Goal: Transaction & Acquisition: Download file/media

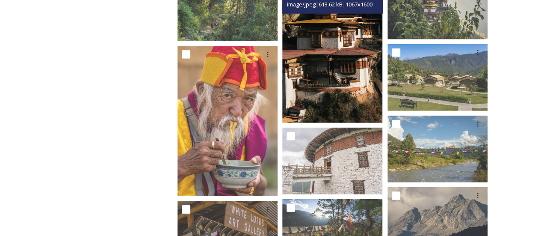
scroll to position [1175, 0]
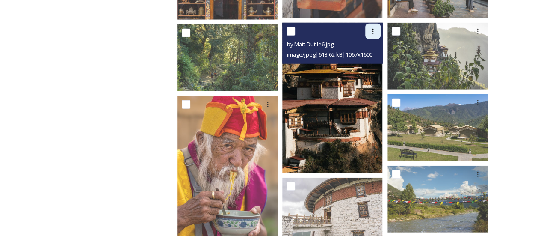
click at [368, 36] on div at bounding box center [372, 31] width 15 height 15
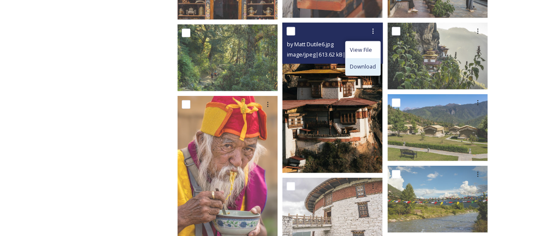
click at [368, 61] on div "Download" at bounding box center [362, 66] width 35 height 17
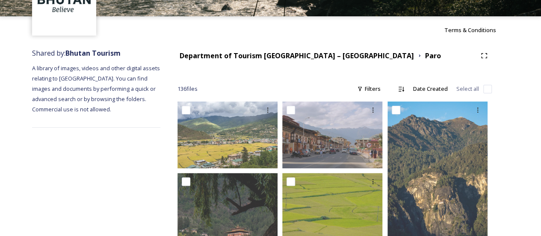
scroll to position [52, 0]
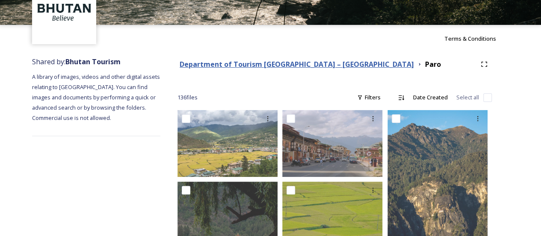
click at [313, 66] on strong "Department of Tourism [GEOGRAPHIC_DATA] – [GEOGRAPHIC_DATA]" at bounding box center [297, 63] width 234 height 9
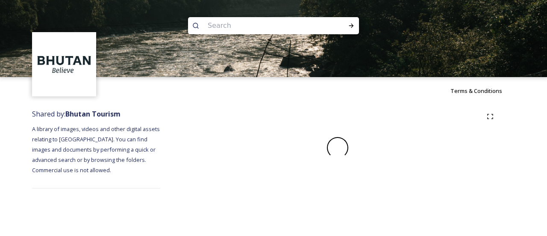
click at [313, 66] on img at bounding box center [273, 38] width 547 height 77
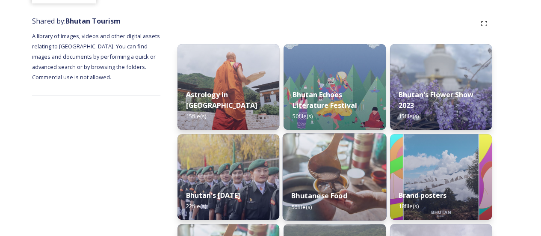
scroll to position [126, 0]
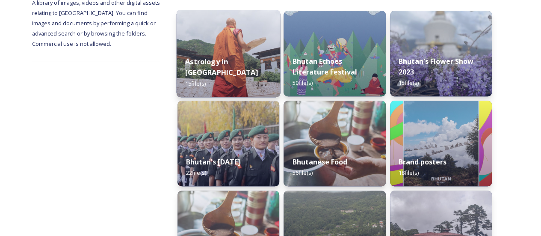
click at [232, 37] on img at bounding box center [229, 53] width 104 height 87
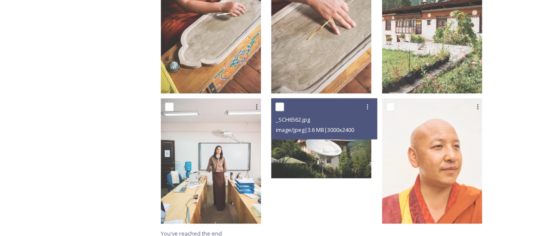
scroll to position [589, 0]
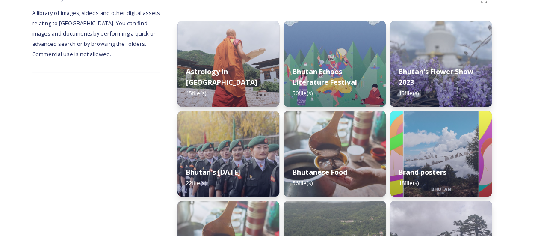
scroll to position [116, 0]
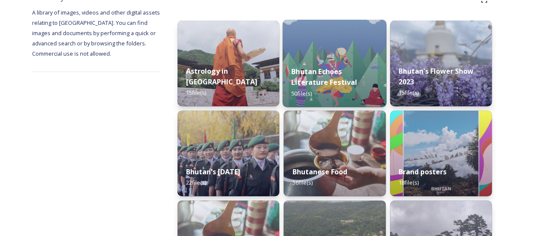
click at [323, 101] on div "Bhutan Echoes Literature Festival 50 file(s)" at bounding box center [335, 82] width 104 height 50
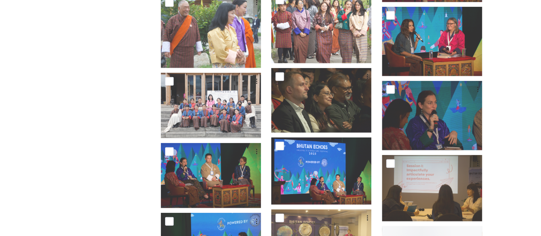
scroll to position [1175, 0]
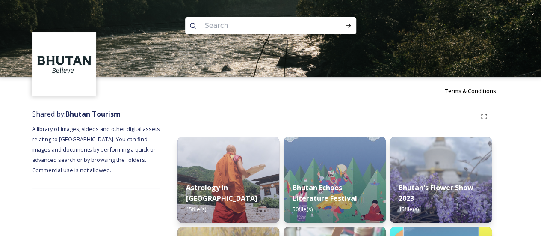
scroll to position [119, 0]
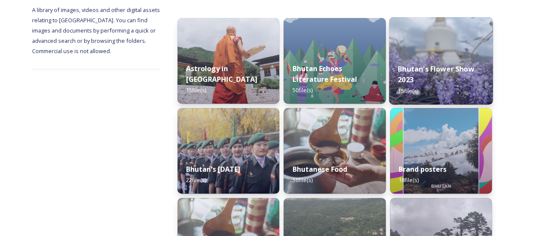
click at [432, 75] on div "Bhutan's Flower Show 2023 15 file(s)" at bounding box center [441, 80] width 104 height 50
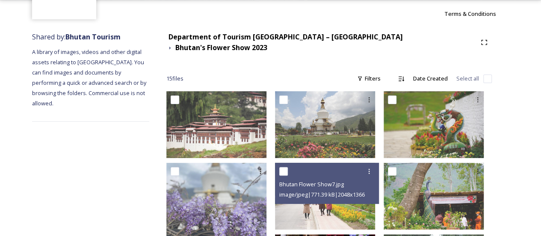
scroll to position [60, 0]
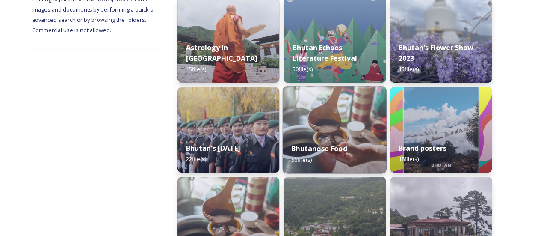
scroll to position [211, 0]
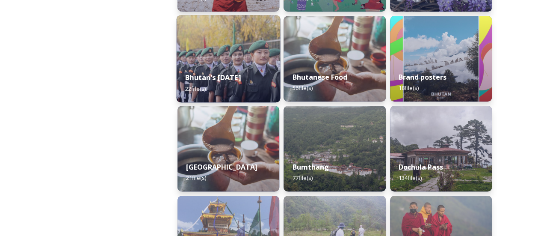
click at [229, 73] on strong "Bhutan's [DATE]" at bounding box center [213, 77] width 56 height 9
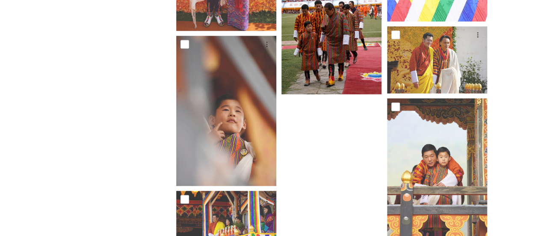
scroll to position [769, 0]
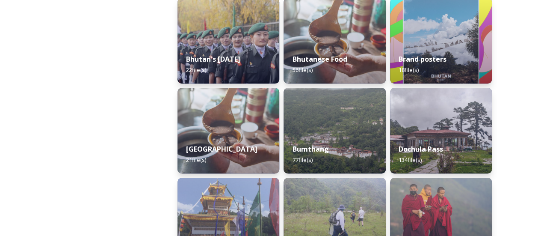
scroll to position [225, 0]
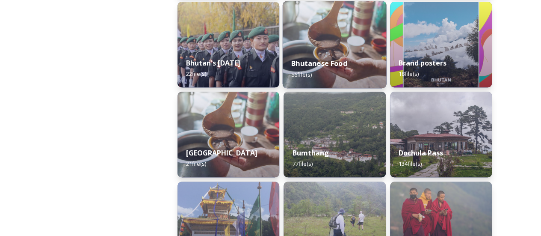
drag, startPoint x: 305, startPoint y: 68, endPoint x: 306, endPoint y: 31, distance: 36.8
click at [306, 31] on img at bounding box center [335, 44] width 104 height 87
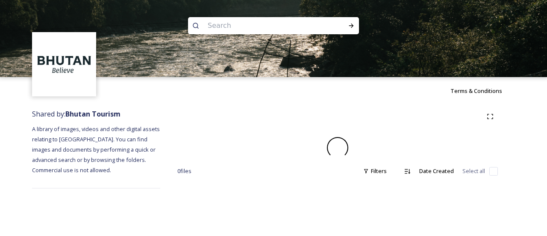
click at [306, 31] on input at bounding box center [261, 25] width 117 height 19
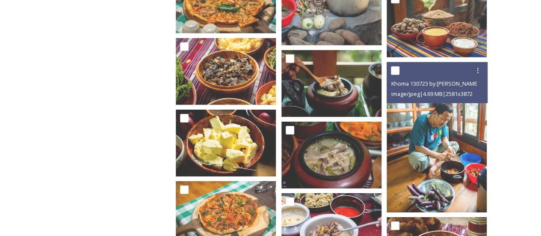
scroll to position [1387, 0]
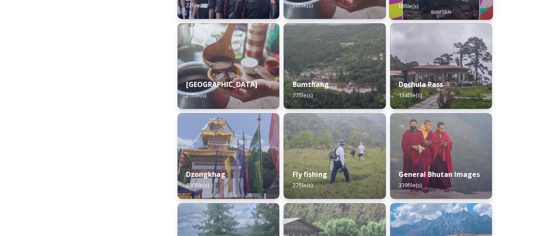
scroll to position [294, 0]
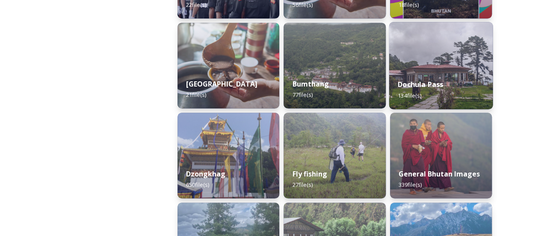
click at [409, 64] on img at bounding box center [441, 65] width 104 height 87
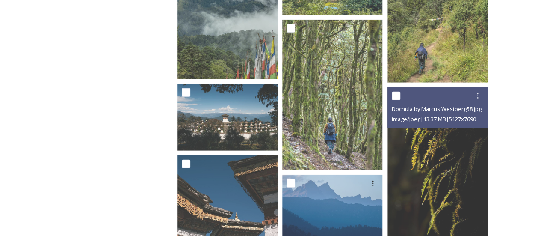
scroll to position [1203, 0]
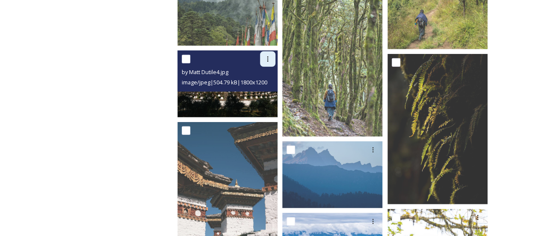
click at [268, 56] on icon at bounding box center [267, 59] width 7 height 7
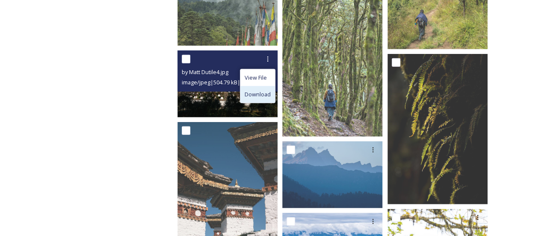
click at [267, 90] on span "Download" at bounding box center [257, 94] width 26 height 8
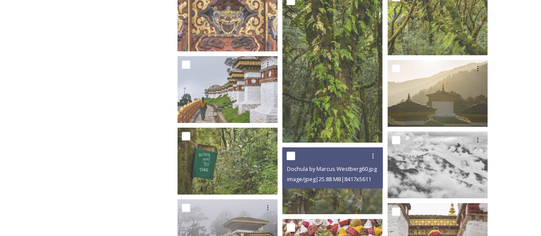
scroll to position [1633, 0]
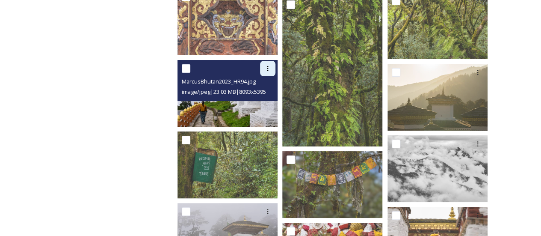
click at [267, 69] on icon at bounding box center [267, 68] width 7 height 7
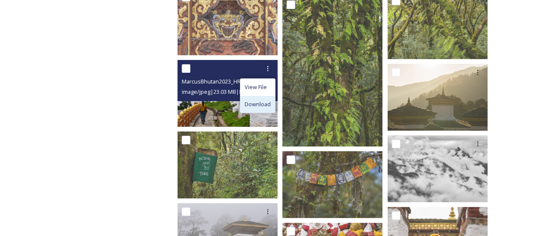
click at [264, 100] on span "Download" at bounding box center [257, 104] width 26 height 8
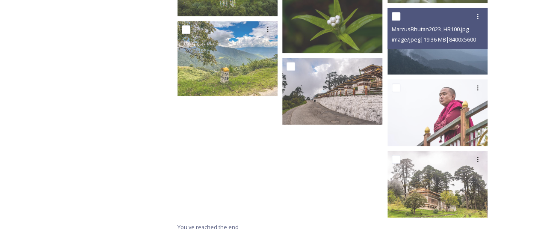
scroll to position [3582, 0]
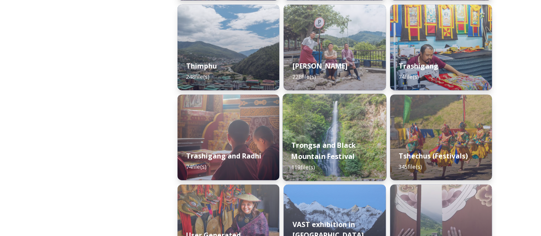
scroll to position [1030, 0]
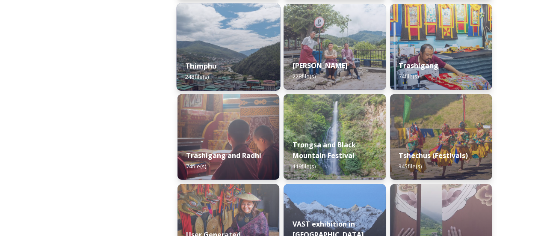
click at [238, 75] on div "Thimphu 248 file(s)" at bounding box center [229, 71] width 104 height 39
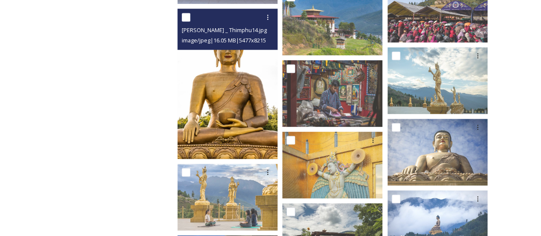
scroll to position [2177, 0]
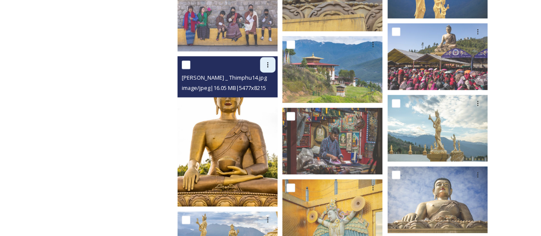
click at [263, 66] on div at bounding box center [267, 64] width 15 height 15
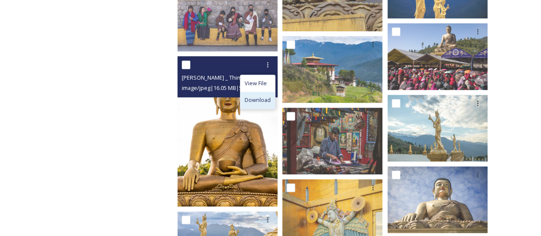
click at [253, 97] on span "Download" at bounding box center [257, 100] width 26 height 8
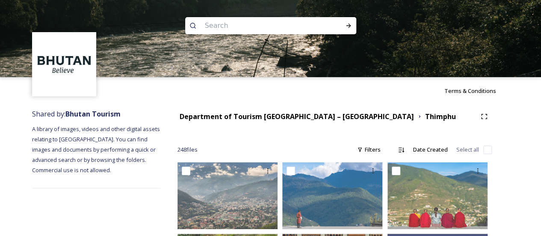
scroll to position [150, 0]
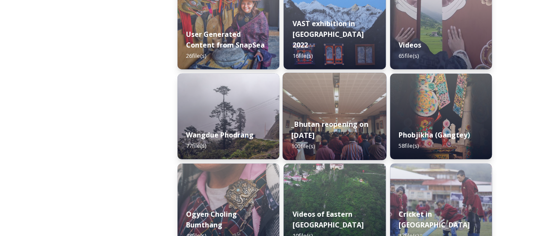
scroll to position [1204, 0]
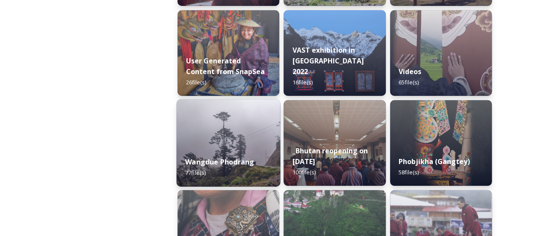
click at [243, 143] on img at bounding box center [229, 142] width 104 height 87
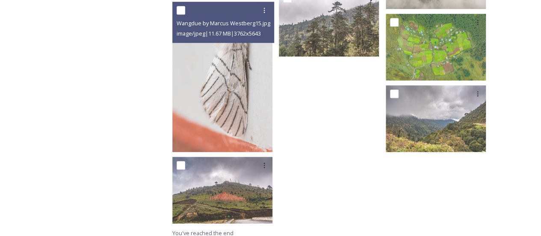
scroll to position [1929, 0]
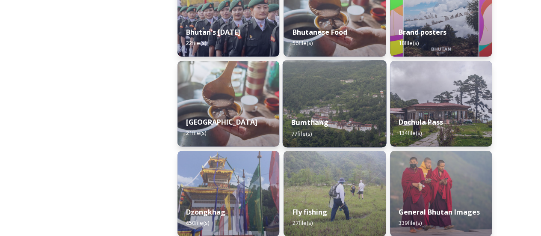
scroll to position [256, 0]
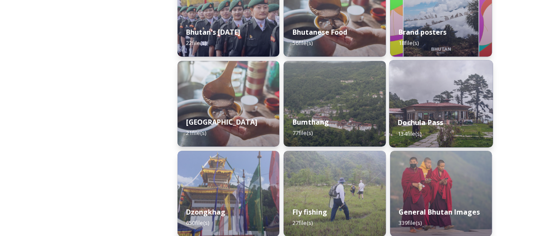
click at [404, 128] on div "Dochula Pass 134 file(s)" at bounding box center [441, 127] width 104 height 39
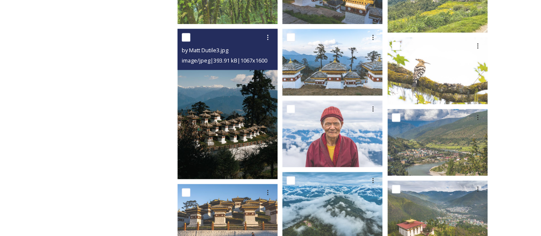
scroll to position [561, 0]
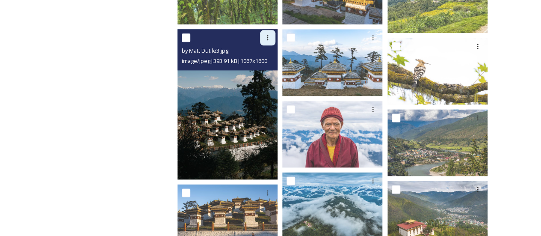
click at [262, 42] on div at bounding box center [267, 37] width 15 height 15
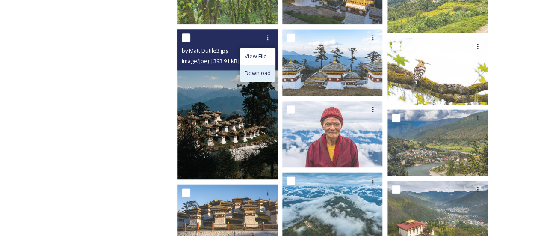
click at [268, 75] on span "Download" at bounding box center [257, 73] width 26 height 8
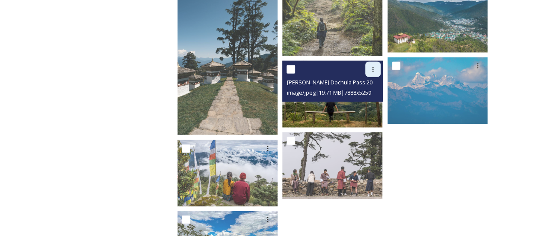
scroll to position [1074, 0]
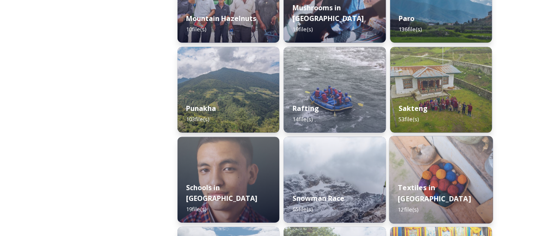
scroll to position [834, 0]
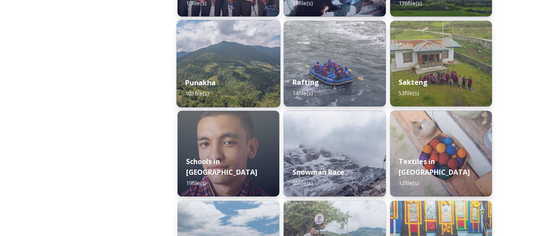
click at [219, 45] on img at bounding box center [229, 63] width 104 height 87
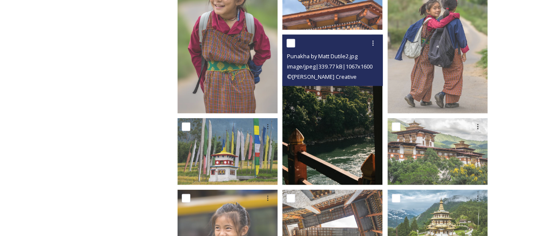
scroll to position [1007, 0]
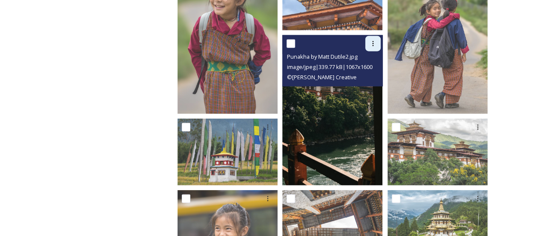
click at [372, 40] on icon at bounding box center [372, 43] width 7 height 7
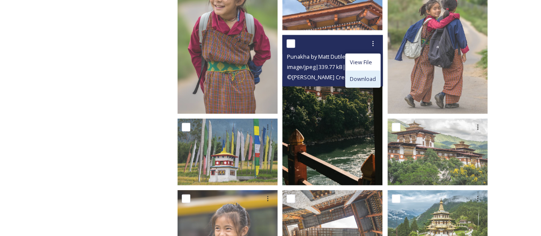
click at [367, 75] on span "Download" at bounding box center [363, 79] width 26 height 8
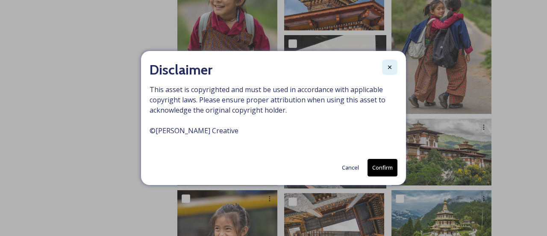
click at [391, 68] on icon at bounding box center [389, 66] width 3 height 3
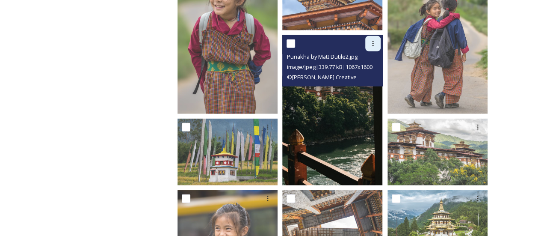
click at [371, 48] on div at bounding box center [372, 43] width 15 height 15
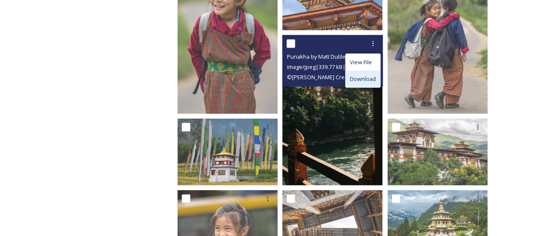
click at [371, 82] on span "Download" at bounding box center [363, 79] width 26 height 8
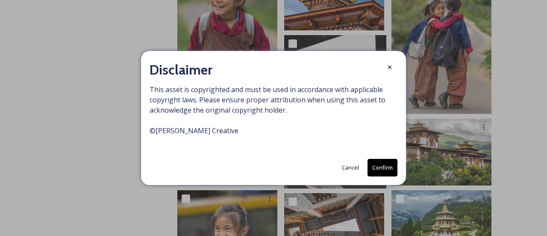
click at [376, 174] on button "Confirm" at bounding box center [383, 168] width 30 height 18
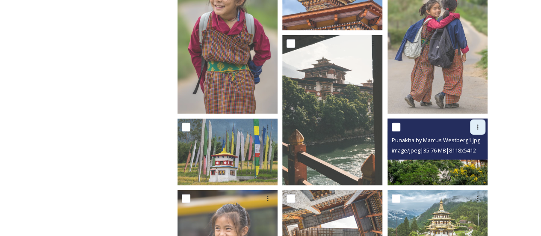
click at [479, 129] on icon at bounding box center [477, 127] width 7 height 7
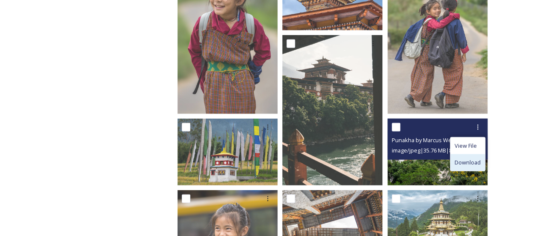
click at [468, 158] on span "Download" at bounding box center [467, 162] width 26 height 8
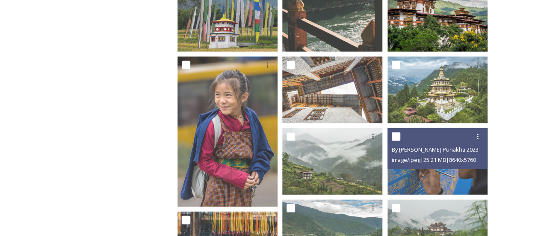
scroll to position [1178, 0]
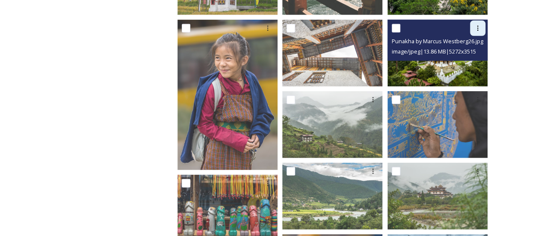
click at [474, 29] on icon at bounding box center [477, 28] width 7 height 7
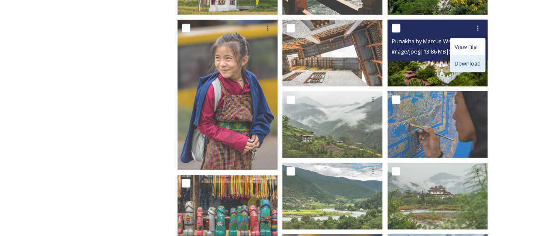
click at [464, 60] on span "Download" at bounding box center [467, 63] width 26 height 8
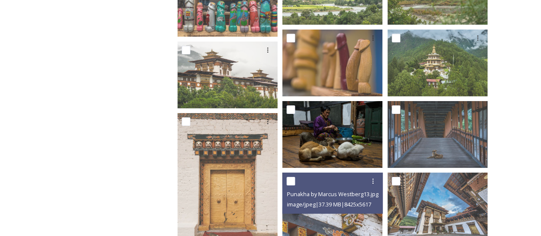
scroll to position [1381, 0]
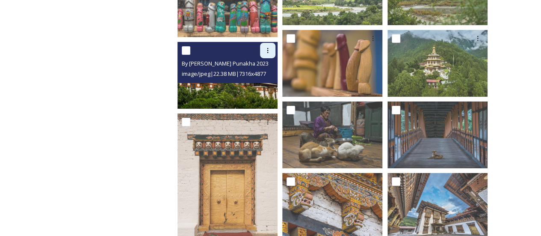
click at [268, 56] on div at bounding box center [267, 50] width 15 height 15
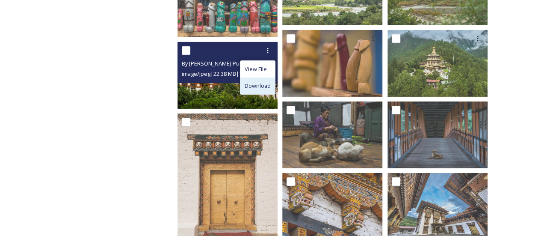
click at [270, 88] on span "Download" at bounding box center [257, 86] width 26 height 8
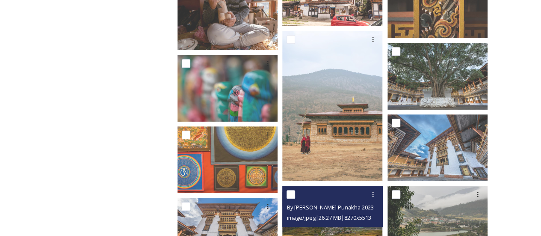
scroll to position [2009, 0]
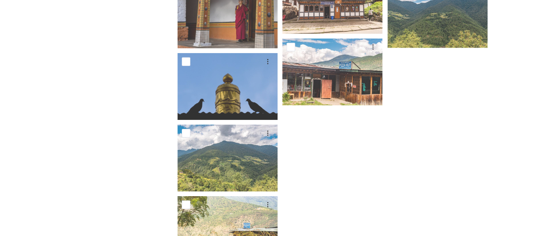
scroll to position [2970, 0]
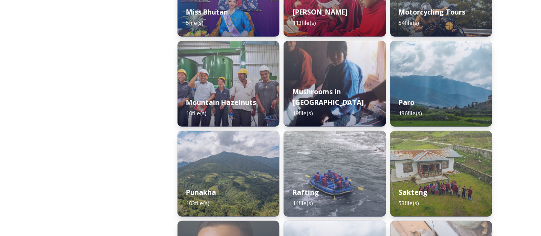
scroll to position [778, 0]
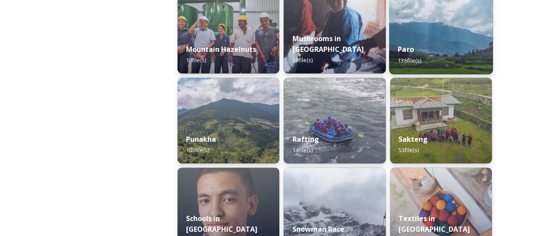
click at [460, 34] on img at bounding box center [441, 30] width 104 height 87
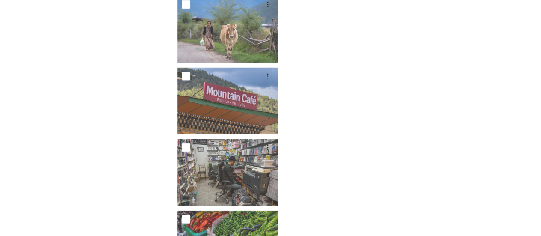
scroll to position [4307, 0]
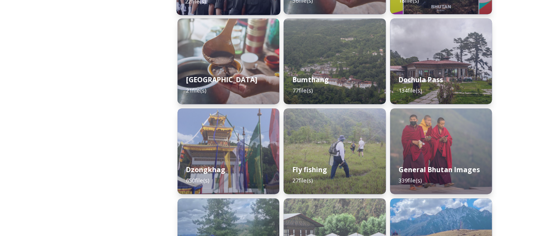
scroll to position [253, 0]
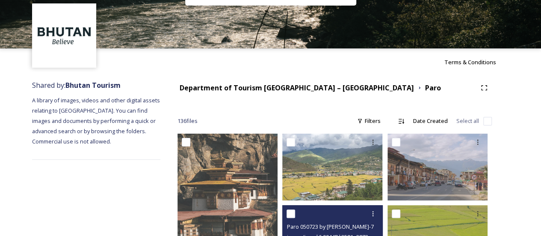
scroll to position [61, 0]
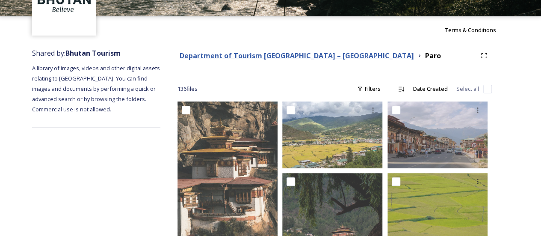
click at [259, 52] on strong "Department of Tourism [GEOGRAPHIC_DATA] – [GEOGRAPHIC_DATA]" at bounding box center [297, 55] width 234 height 9
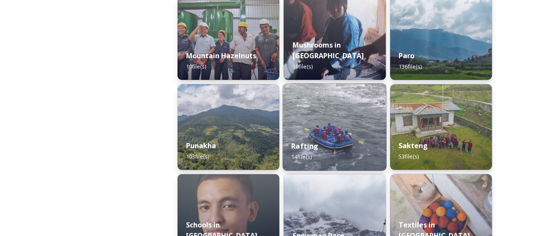
scroll to position [773, 0]
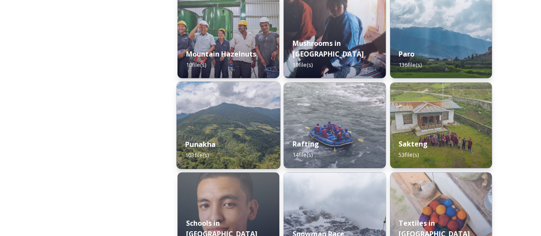
click at [239, 129] on img at bounding box center [229, 124] width 104 height 87
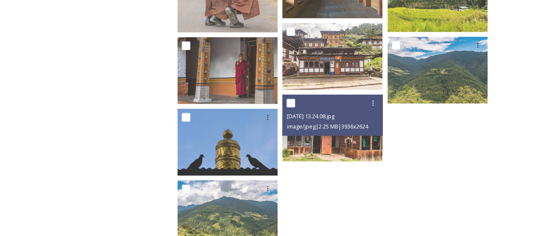
scroll to position [3022, 0]
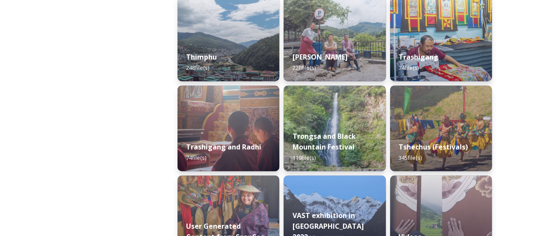
scroll to position [1039, 0]
click at [227, 35] on img at bounding box center [229, 38] width 104 height 87
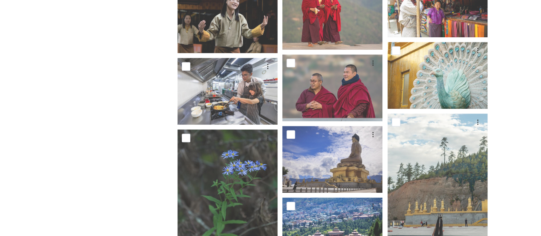
scroll to position [5334, 0]
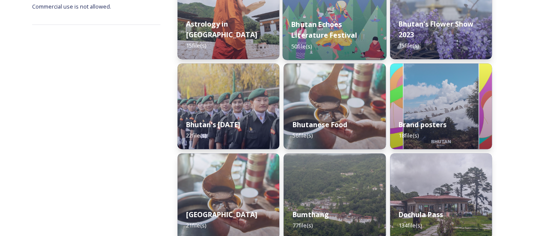
scroll to position [164, 0]
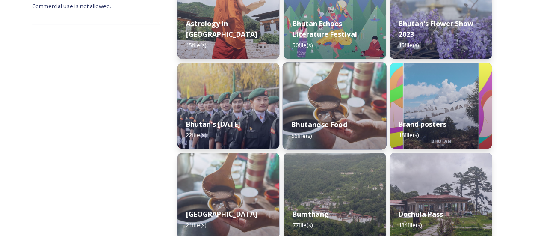
click at [341, 120] on strong "Bhutanese Food" at bounding box center [319, 124] width 56 height 9
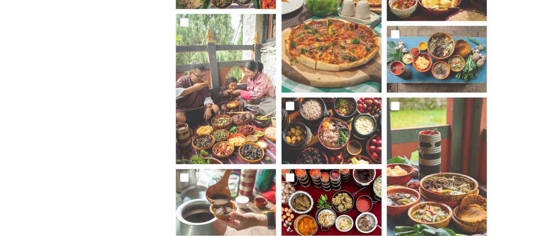
scroll to position [523, 0]
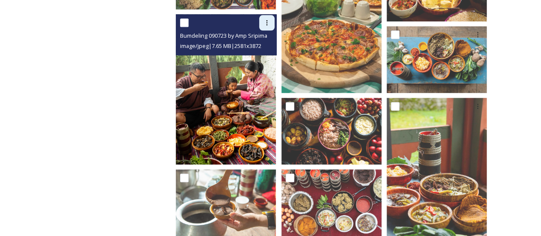
click at [265, 15] on div at bounding box center [266, 22] width 15 height 15
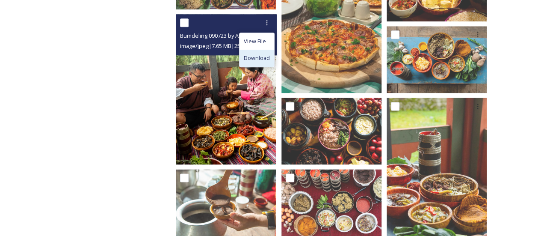
click at [265, 54] on span "Download" at bounding box center [257, 58] width 26 height 8
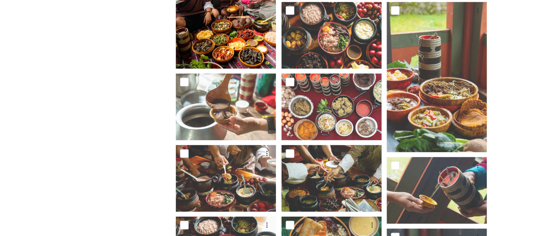
scroll to position [619, 0]
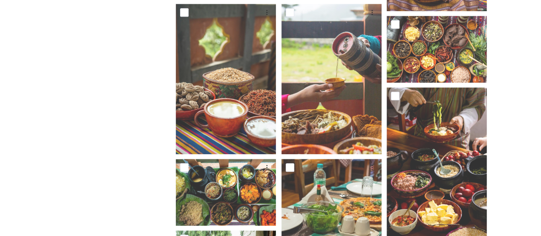
scroll to position [306, 0]
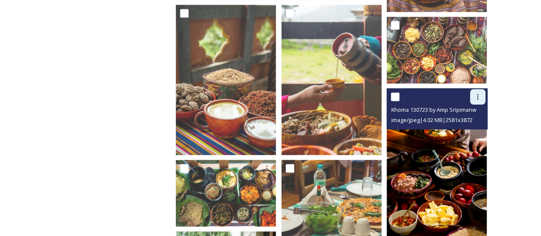
click at [477, 94] on icon at bounding box center [477, 96] width 7 height 7
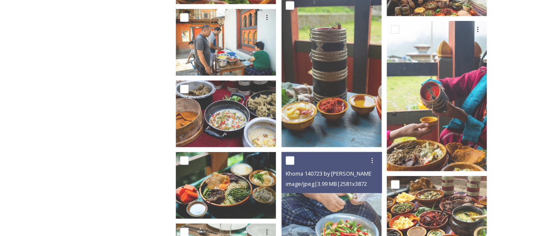
scroll to position [1204, 0]
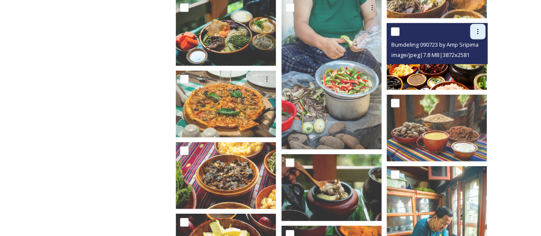
click at [475, 28] on icon at bounding box center [477, 31] width 7 height 7
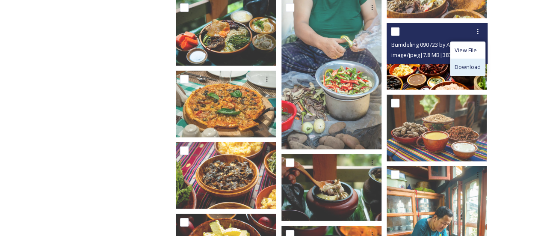
click at [472, 59] on div "Download" at bounding box center [467, 67] width 35 height 17
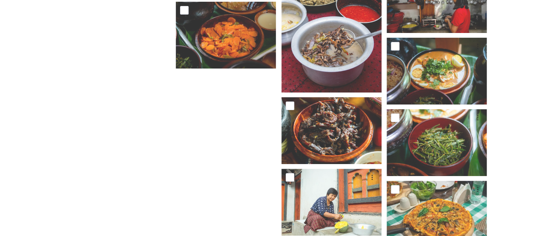
scroll to position [1702, 0]
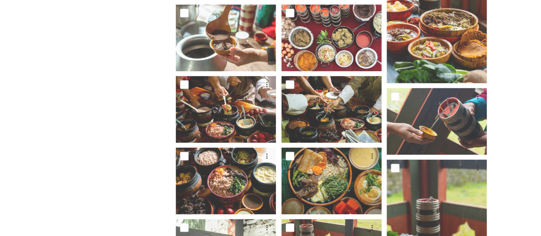
scroll to position [702, 0]
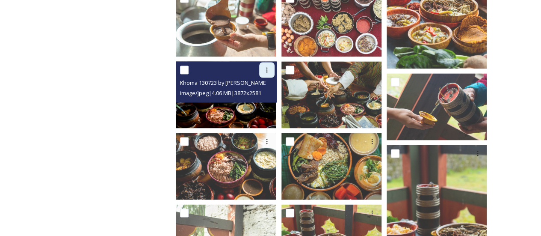
click at [261, 64] on div at bounding box center [266, 69] width 15 height 15
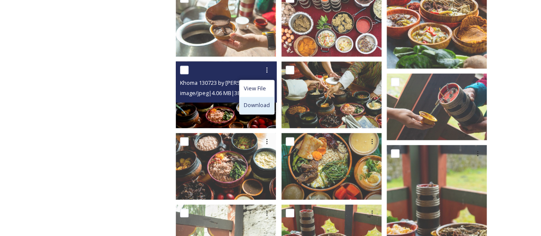
click at [260, 97] on div "Download" at bounding box center [256, 105] width 35 height 17
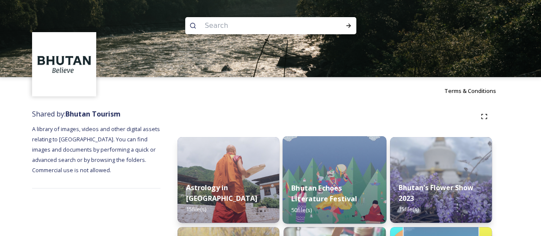
scroll to position [205, 0]
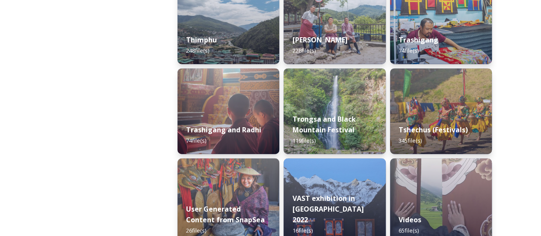
scroll to position [1056, 0]
click at [442, 107] on img at bounding box center [441, 110] width 102 height 85
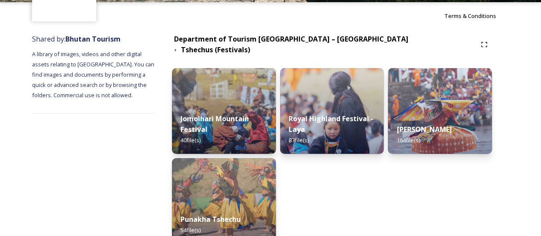
scroll to position [89, 0]
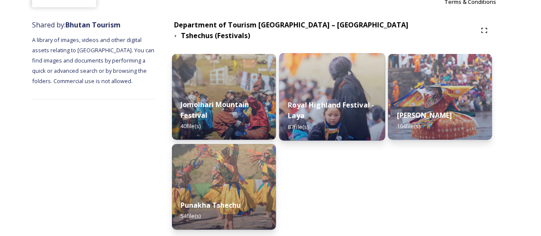
click at [330, 91] on div "Royal Highland Festival - Laya 87 file(s)" at bounding box center [332, 116] width 106 height 50
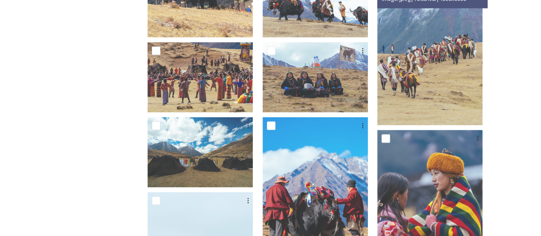
scroll to position [604, 0]
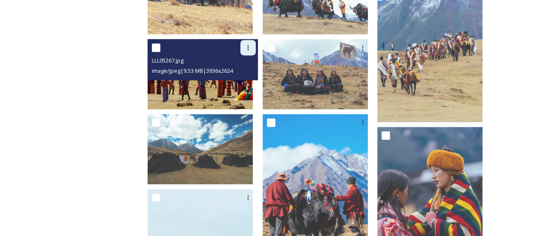
click at [256, 46] on div at bounding box center [247, 47] width 15 height 15
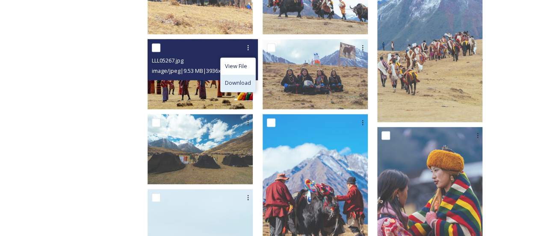
click at [255, 84] on div "Download" at bounding box center [238, 82] width 35 height 17
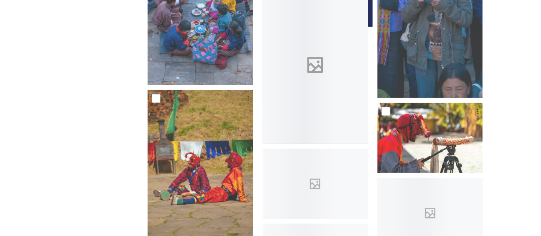
scroll to position [1246, 0]
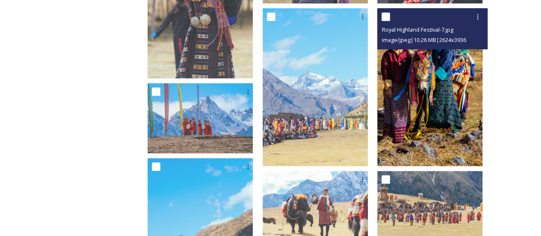
scroll to position [269, 0]
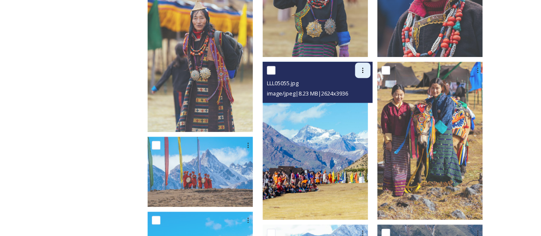
click at [370, 65] on div at bounding box center [362, 69] width 15 height 15
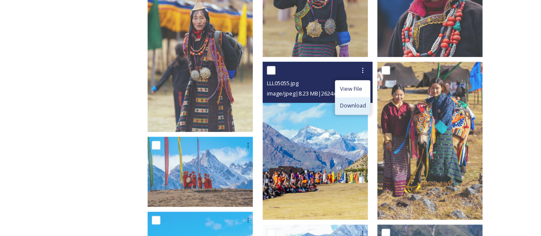
click at [363, 109] on span "Download" at bounding box center [352, 105] width 26 height 8
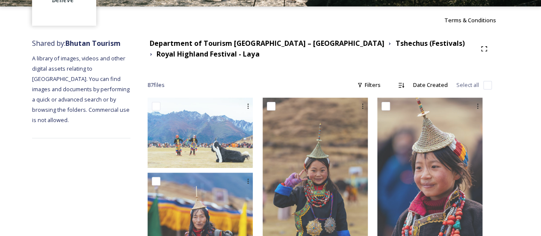
scroll to position [70, 0]
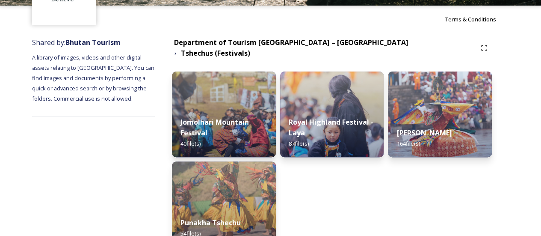
scroll to position [75, 0]
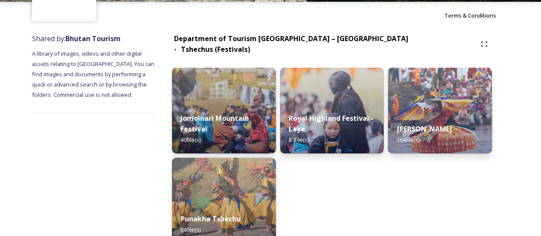
click at [319, 196] on div "Royal Highland Festival - Laya 87 file(s)" at bounding box center [332, 155] width 104 height 175
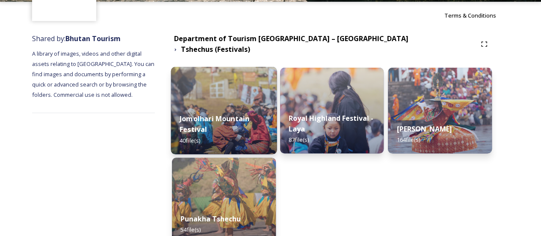
click at [206, 115] on strong "Jomolhari Mountain Festival" at bounding box center [215, 123] width 70 height 21
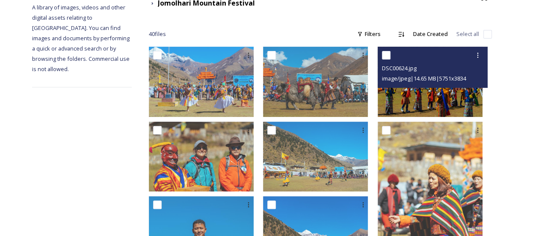
scroll to position [121, 0]
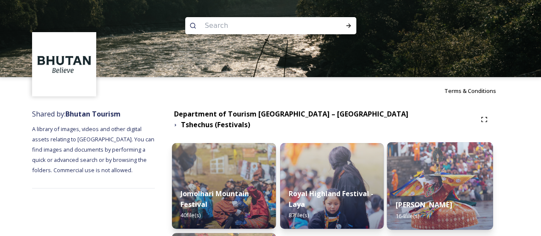
click at [462, 173] on img at bounding box center [440, 185] width 106 height 87
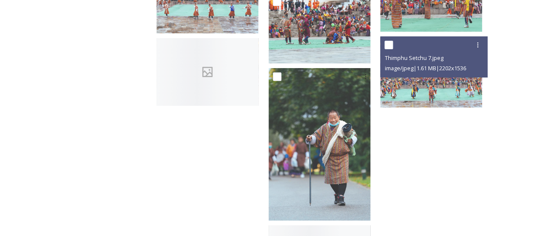
scroll to position [4731, 0]
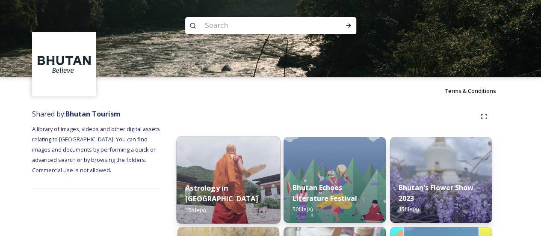
scroll to position [60, 0]
